Goal: Task Accomplishment & Management: Use online tool/utility

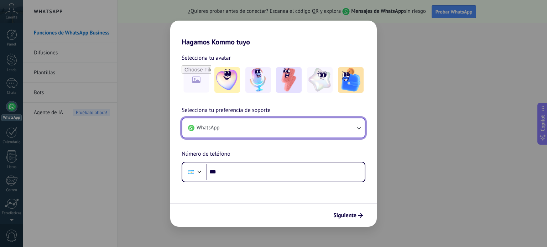
click at [335, 131] on button "WhatsApp" at bounding box center [273, 128] width 182 height 19
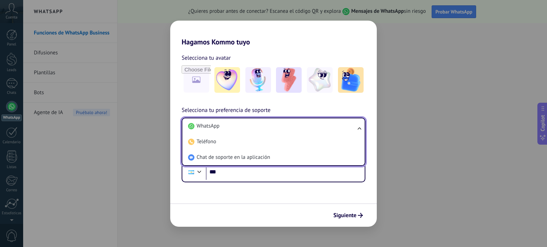
click at [335, 131] on li "WhatsApp" at bounding box center [272, 127] width 174 height 16
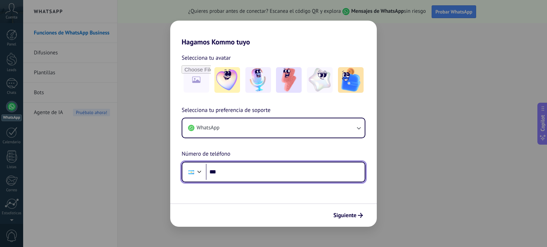
click at [256, 171] on input "***" at bounding box center [285, 172] width 159 height 16
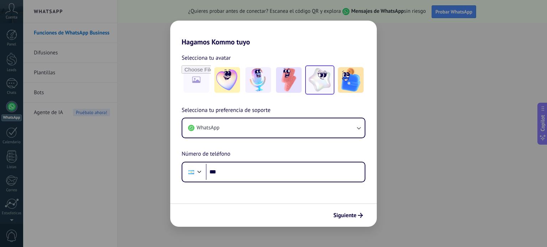
click at [322, 83] on img at bounding box center [320, 80] width 26 height 26
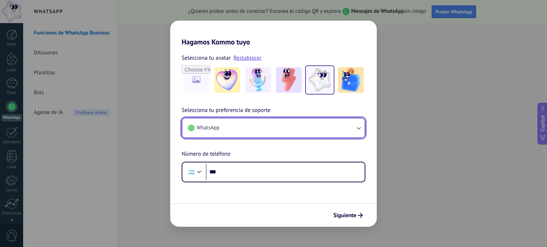
click at [255, 133] on button "WhatsApp" at bounding box center [273, 128] width 182 height 19
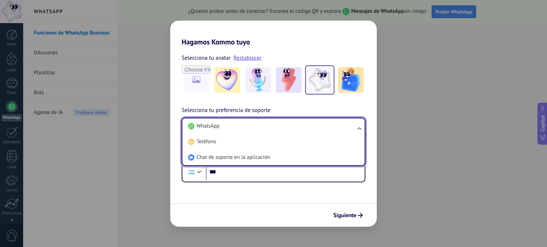
click at [255, 133] on li "WhatsApp" at bounding box center [272, 127] width 174 height 16
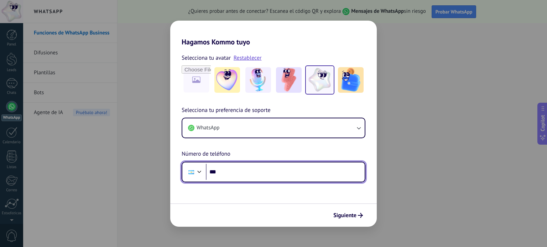
click at [255, 173] on input "***" at bounding box center [285, 172] width 159 height 16
type input "**********"
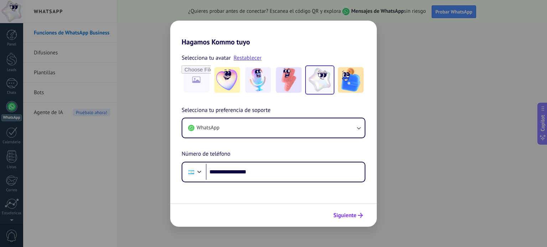
click at [346, 216] on span "Siguiente" at bounding box center [344, 215] width 23 height 5
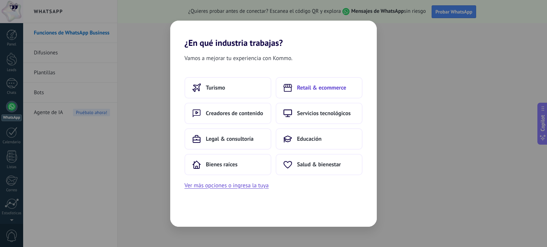
click at [332, 84] on span "Retail & ecommerce" at bounding box center [321, 87] width 49 height 7
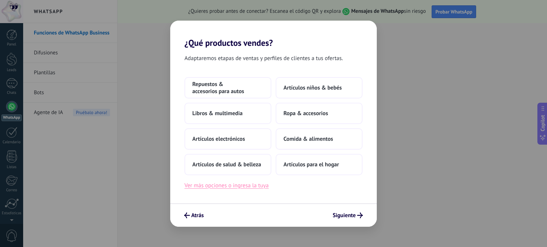
click at [258, 184] on button "Ver más opciones o ingresa la tuya" at bounding box center [226, 185] width 84 height 9
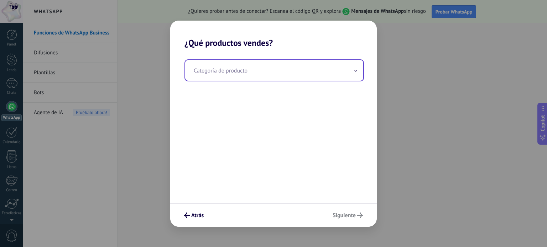
click at [290, 74] on input "text" at bounding box center [274, 70] width 178 height 21
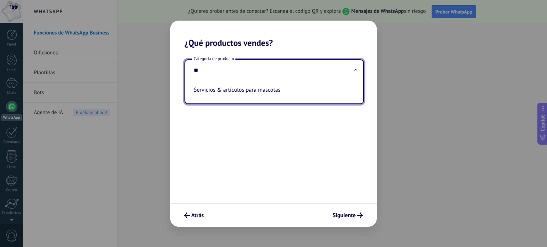
type input "*"
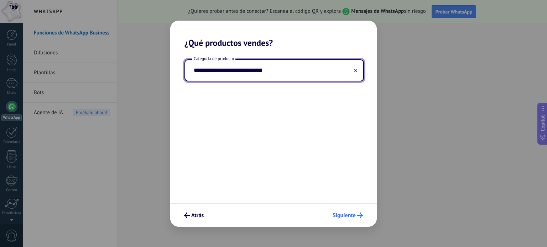
type input "**********"
click at [362, 213] on icon "submit" at bounding box center [360, 216] width 6 height 6
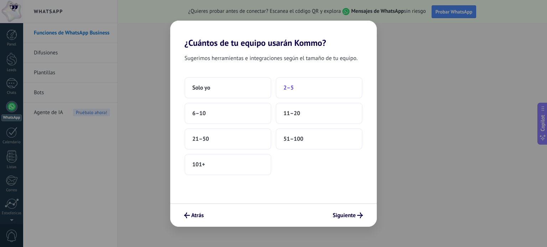
click at [293, 93] on button "2–5" at bounding box center [319, 87] width 87 height 21
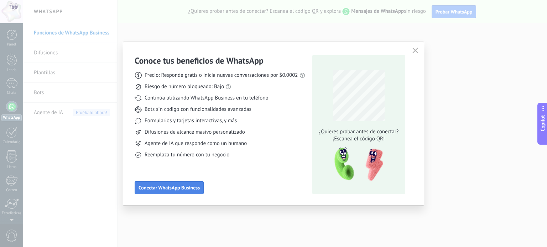
click at [196, 190] on span "Conectar WhatsApp Business" at bounding box center [168, 187] width 61 height 5
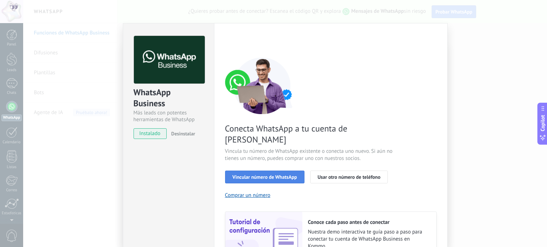
click at [280, 175] on span "Vincular número de WhatsApp" at bounding box center [264, 177] width 64 height 5
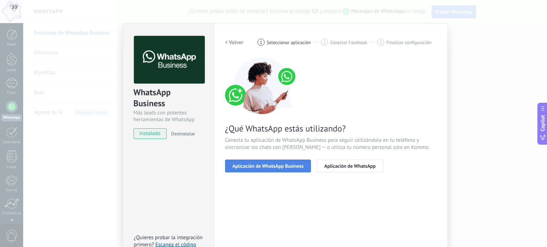
click at [279, 164] on span "Aplicación de WhatsApp Business" at bounding box center [267, 166] width 71 height 5
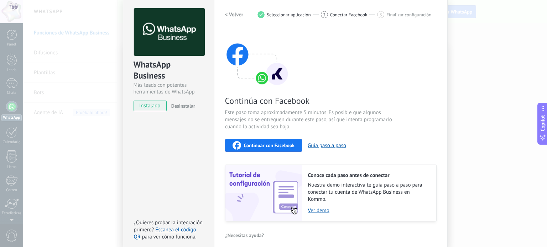
scroll to position [4, 0]
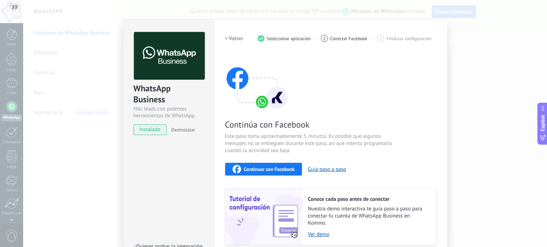
click at [229, 35] on h2 "< Volver" at bounding box center [234, 38] width 19 height 7
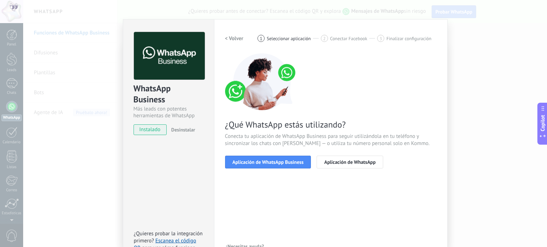
click at [229, 35] on h2 "< Volver" at bounding box center [234, 38] width 19 height 7
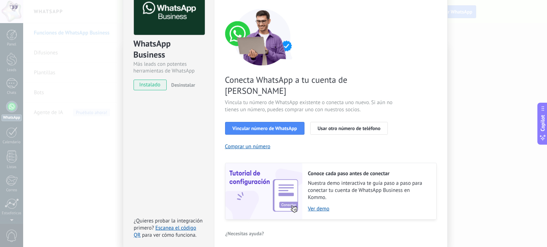
scroll to position [48, 0]
click at [282, 126] on span "Vincular número de WhatsApp" at bounding box center [264, 128] width 64 height 5
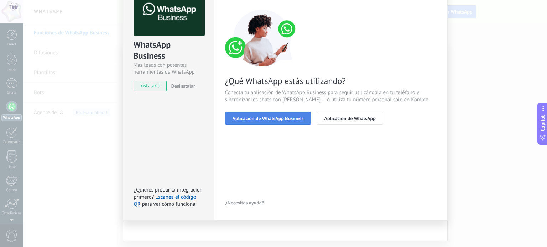
click at [279, 122] on button "Aplicación de WhatsApp Business" at bounding box center [268, 118] width 86 height 13
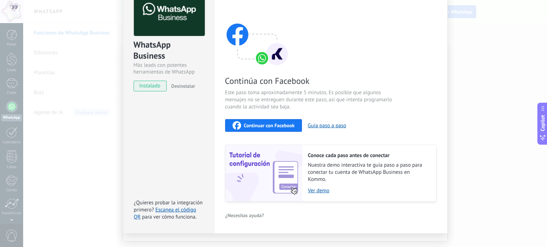
click at [280, 130] on button "Continuar con Facebook" at bounding box center [263, 125] width 77 height 13
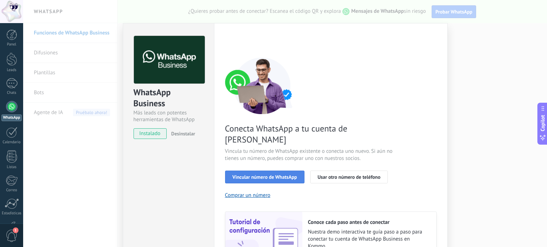
click at [268, 175] on span "Vincular número de WhatsApp" at bounding box center [264, 177] width 64 height 5
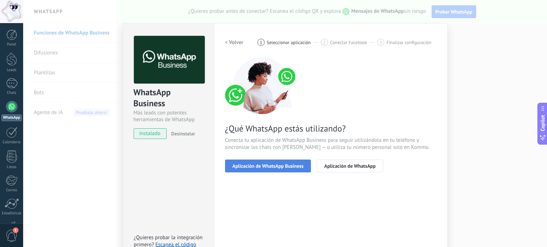
click at [265, 170] on button "Aplicación de WhatsApp Business" at bounding box center [268, 166] width 86 height 13
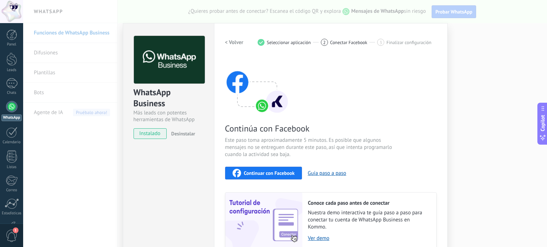
click at [266, 171] on span "Continuar con Facebook" at bounding box center [269, 173] width 51 height 5
